Goal: Task Accomplishment & Management: Manage account settings

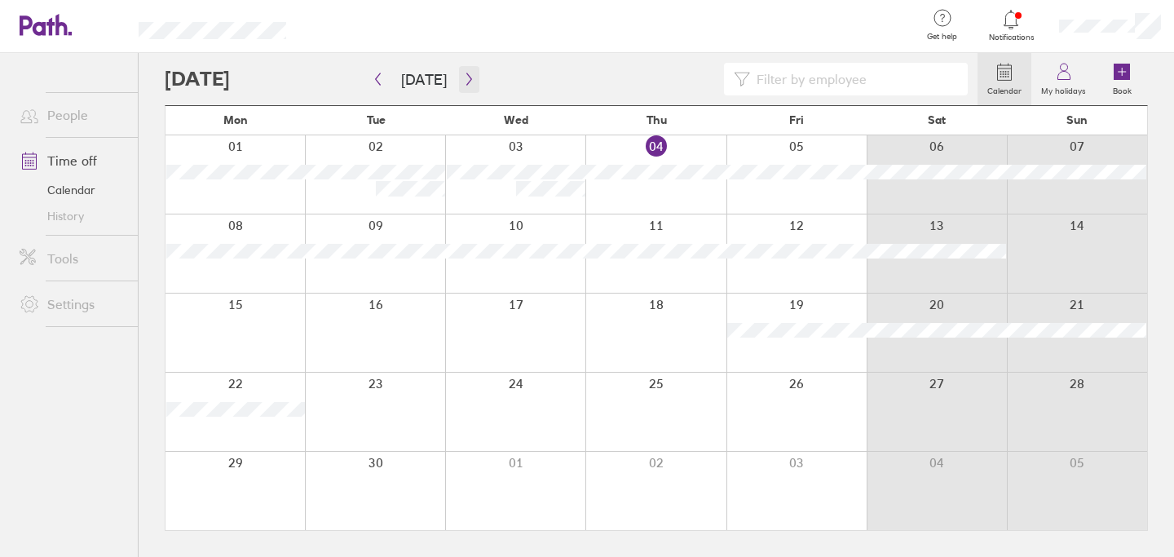
click at [463, 79] on icon "button" at bounding box center [469, 79] width 12 height 13
